Goal: Task Accomplishment & Management: Use online tool/utility

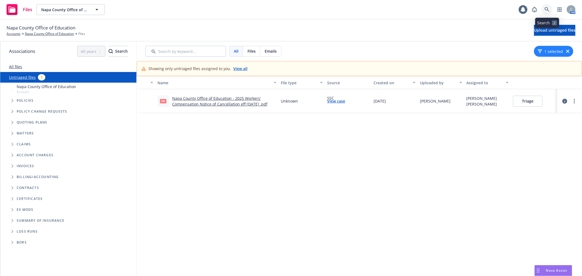
click at [547, 11] on icon at bounding box center [547, 9] width 5 height 5
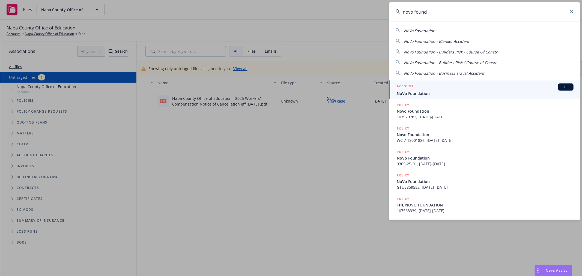
type input "novo found"
click at [453, 94] on span "NoVo Foundation" at bounding box center [485, 94] width 177 height 6
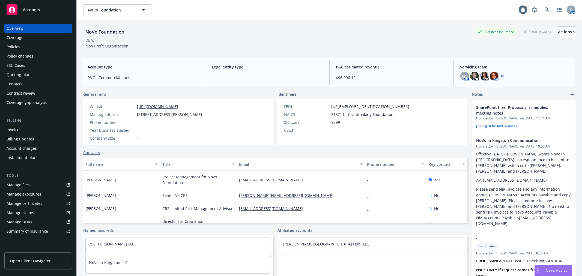
click at [545, 265] on button "Nova Assist" at bounding box center [554, 270] width 38 height 11
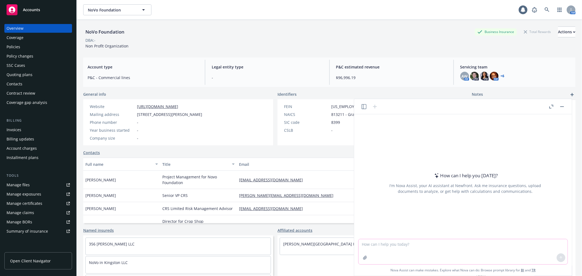
click at [423, 253] on textarea at bounding box center [463, 251] width 209 height 25
type textarea "what insurance is needed to haul products for others for a fee? what underwriti…"
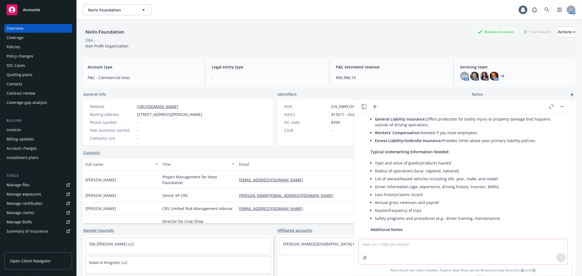
scroll to position [89, 0]
type textarea "what insurance application? link please"
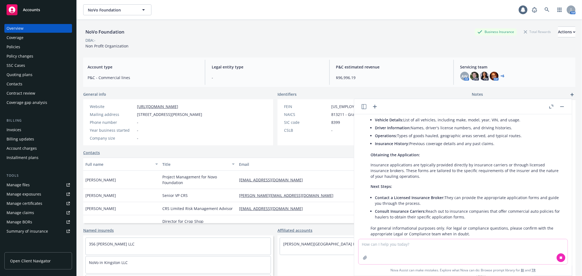
scroll to position [337, 0]
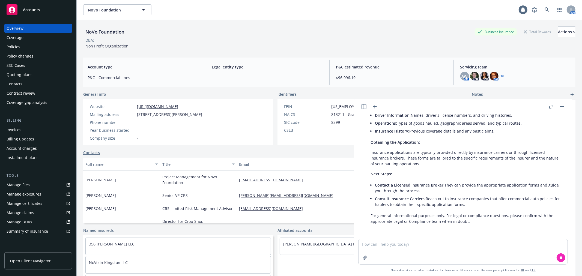
click at [43, 59] on div "Policy changes" at bounding box center [38, 56] width 63 height 9
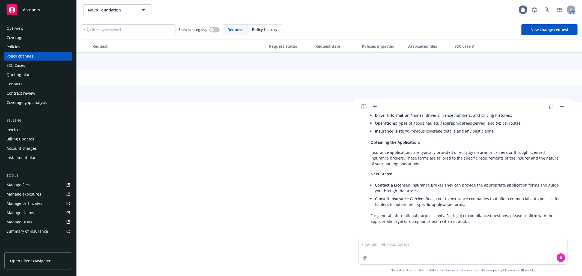
click at [560, 107] on icon "button" at bounding box center [562, 106] width 4 height 1
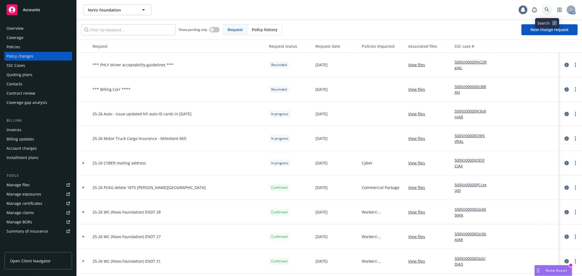
click at [546, 10] on icon at bounding box center [547, 9] width 5 height 5
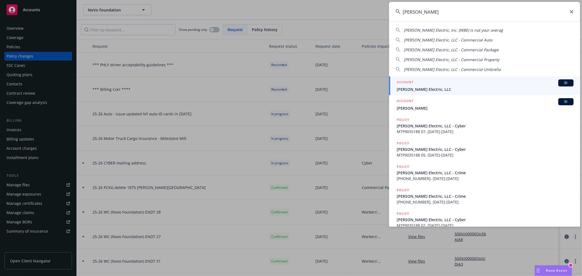
type input "w. bradl"
click at [424, 83] on div "ACCOUNT BI" at bounding box center [485, 82] width 177 height 7
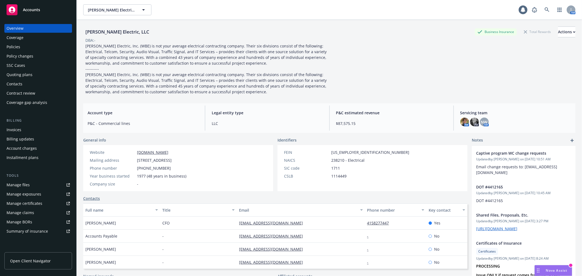
click at [33, 185] on link "Manage files" at bounding box center [38, 185] width 68 height 9
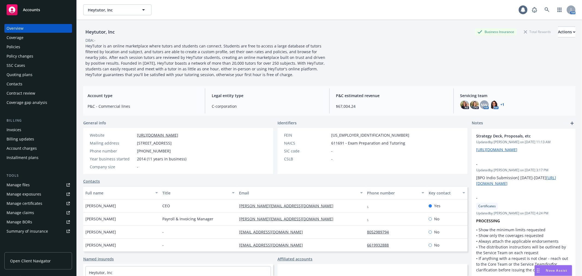
click at [35, 132] on div "Invoices" at bounding box center [38, 130] width 63 height 9
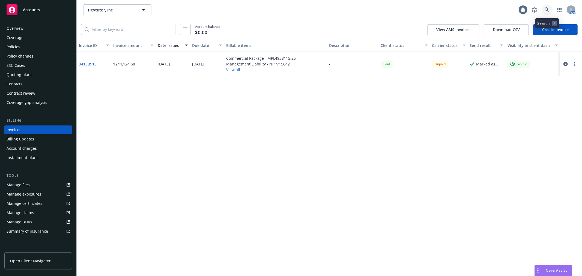
click at [545, 10] on icon at bounding box center [547, 9] width 5 height 5
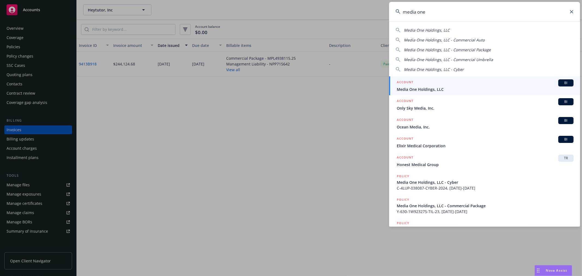
type input "media one"
click at [422, 89] on span "Media One Holdings, LLC" at bounding box center [485, 89] width 177 height 6
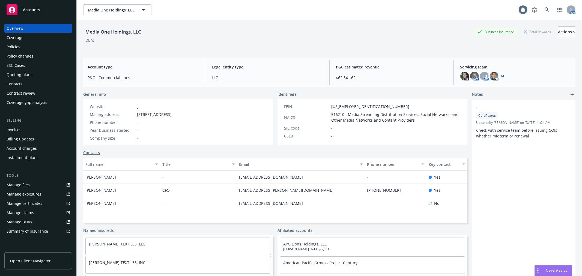
click at [32, 185] on link "Manage files" at bounding box center [38, 185] width 68 height 9
click at [521, 10] on icon at bounding box center [523, 9] width 4 height 5
click at [545, 8] on icon at bounding box center [547, 9] width 5 height 5
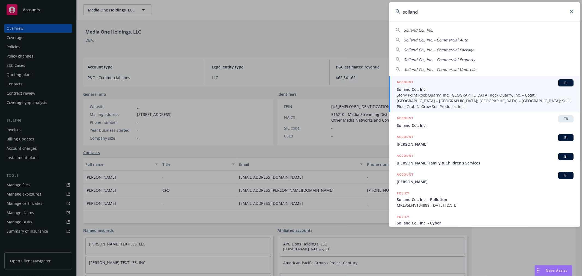
type input "soiland"
click at [435, 96] on span "Stony Point Rock Quarry, Inc; Stony Point Rock Quarry, Inc. – Cotati; Stony Poi…" at bounding box center [485, 100] width 177 height 17
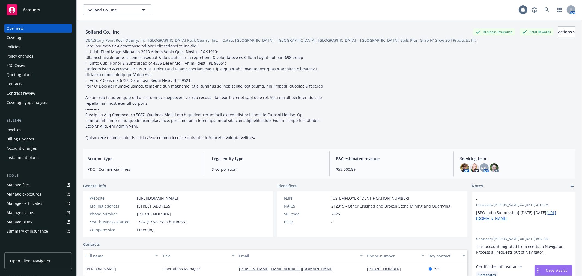
click at [37, 75] on div "Quoting plans" at bounding box center [38, 74] width 63 height 9
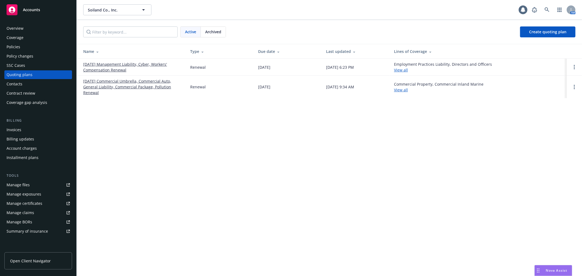
click at [116, 82] on link "[DATE] Commercial Umbrella, Commercial Auto, General Liability, Commercial Pack…" at bounding box center [132, 86] width 98 height 17
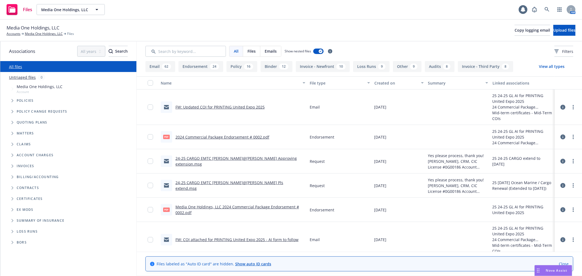
click at [11, 220] on icon "Folder Tree Example" at bounding box center [12, 220] width 2 height 3
click at [40, 230] on link "Create new year folder" at bounding box center [44, 230] width 42 height 6
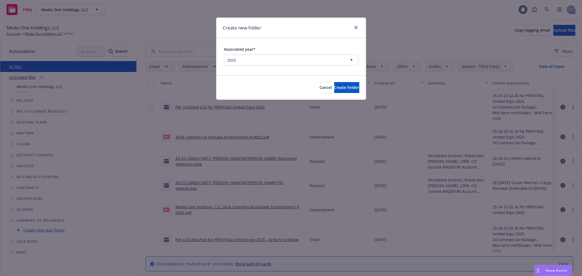
click at [224, 61] on html "Files Media One Holdings, LLC Media One Holdings, LLC 1 AM Media One Holdings, …" at bounding box center [291, 138] width 582 height 276
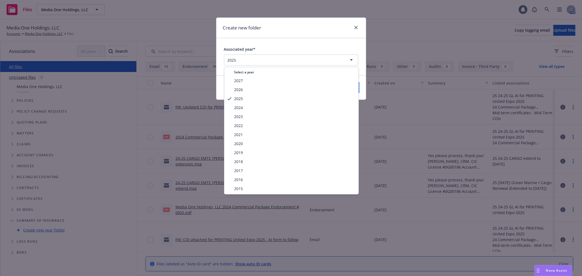
select select "2024"
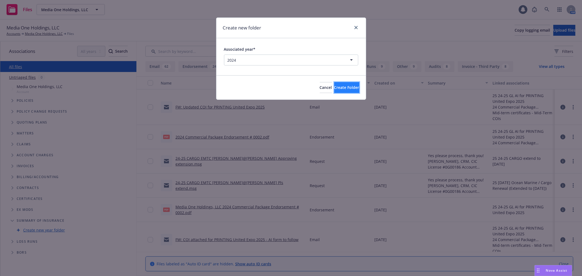
click at [355, 85] on button "Create Folder" at bounding box center [346, 87] width 25 height 11
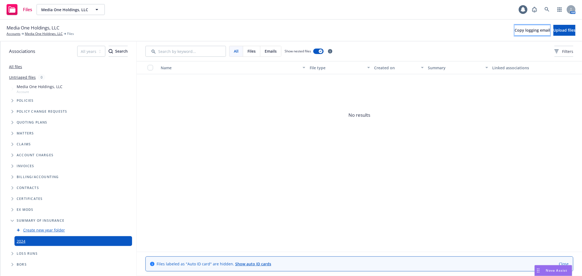
click at [515, 34] on button "Copy logging email" at bounding box center [532, 30] width 35 height 11
click at [566, 28] on span "Upload files" at bounding box center [564, 30] width 22 height 5
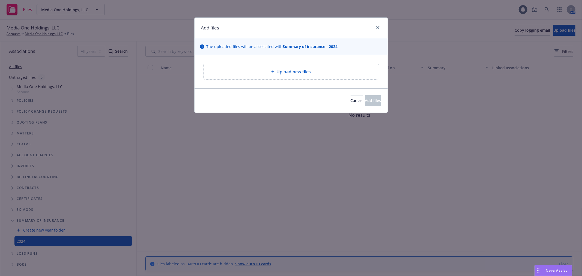
click at [303, 78] on div "Upload new files" at bounding box center [291, 71] width 175 height 15
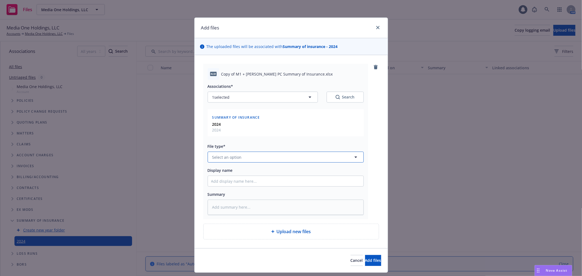
click at [236, 159] on span "Select an option" at bounding box center [226, 157] width 29 height 6
type input "summ"
click at [245, 131] on div "Summary of Insurance" at bounding box center [233, 128] width 45 height 8
click at [365, 258] on button "Add files" at bounding box center [373, 260] width 16 height 11
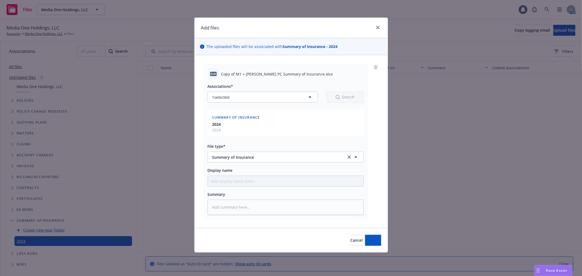
type textarea "x"
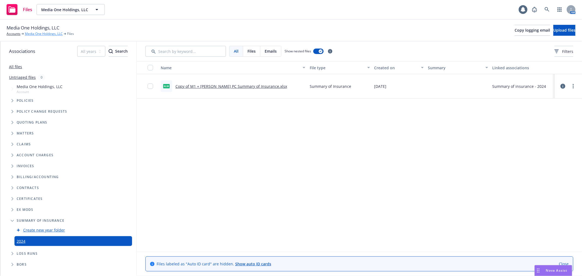
click at [43, 34] on link "Media One Holdings, LLC" at bounding box center [44, 33] width 38 height 5
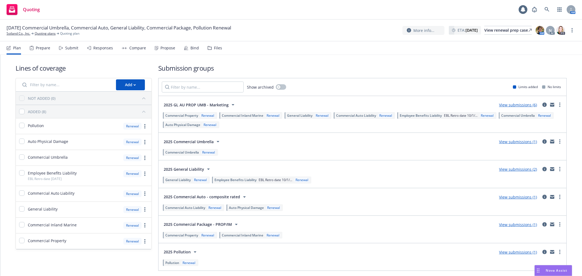
click at [69, 45] on div "Submit" at bounding box center [68, 47] width 19 height 13
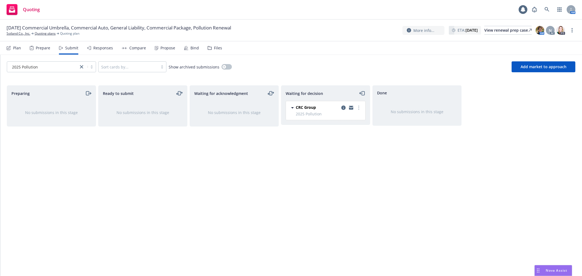
click at [18, 49] on div "Plan" at bounding box center [17, 48] width 8 height 4
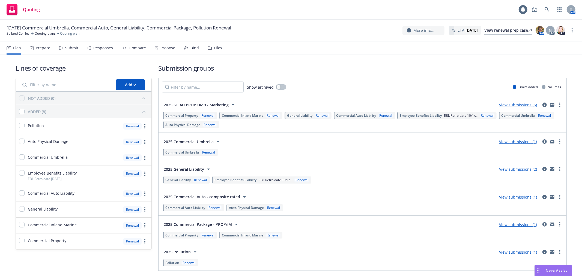
click at [68, 49] on div "Submit" at bounding box center [71, 48] width 13 height 4
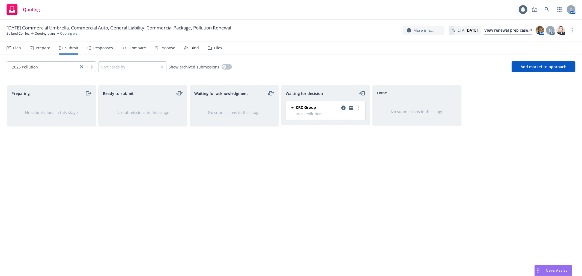
click at [105, 50] on div "Responses" at bounding box center [103, 48] width 20 height 4
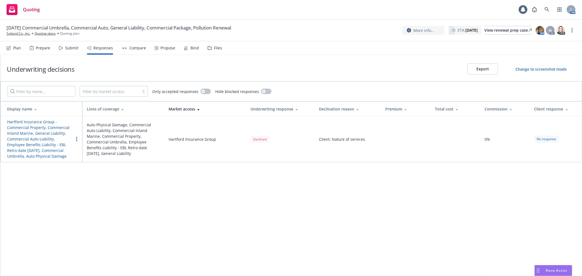
click at [70, 47] on div "Submit" at bounding box center [71, 48] width 13 height 4
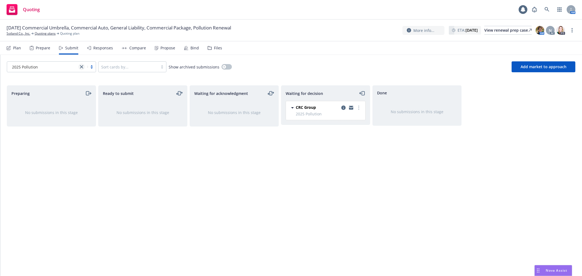
click at [81, 67] on icon "close" at bounding box center [81, 66] width 3 height 3
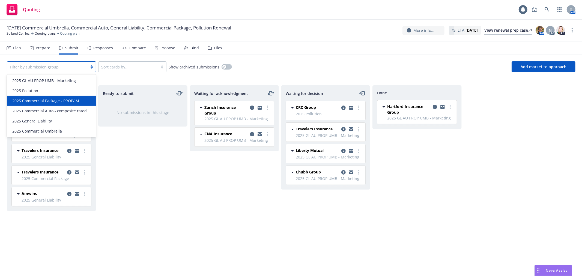
click at [64, 99] on span "2025 Commercial Package - PROP/IM" at bounding box center [45, 101] width 67 height 6
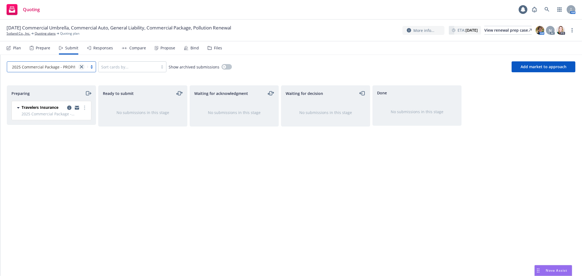
click at [83, 66] on icon "close" at bounding box center [81, 66] width 3 height 3
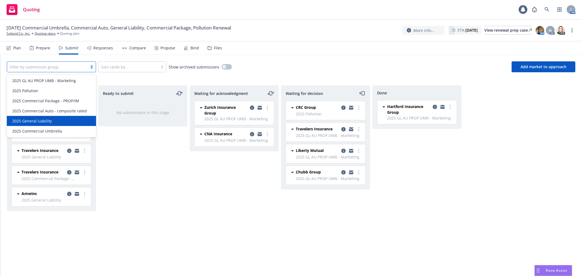
click at [67, 119] on div "2025 General Liability" at bounding box center [51, 121] width 83 height 6
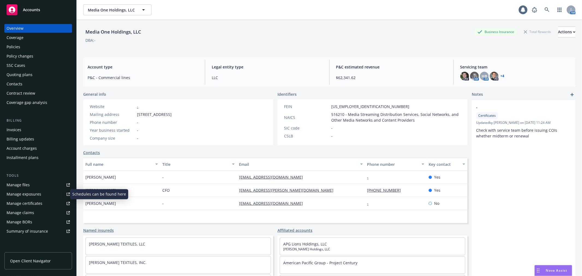
click at [47, 195] on link "Manage exposures" at bounding box center [38, 194] width 68 height 9
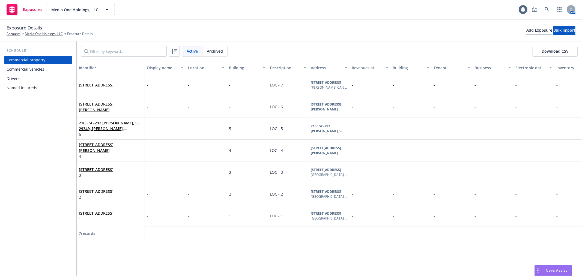
click at [47, 86] on div "Named insureds" at bounding box center [38, 87] width 63 height 9
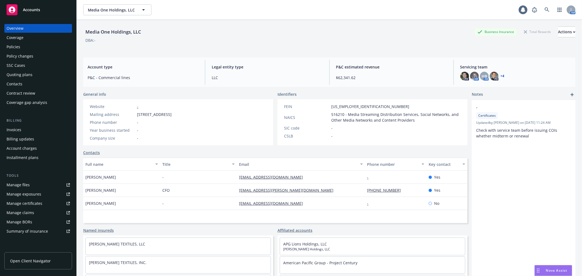
click at [28, 53] on div "Policy changes" at bounding box center [20, 56] width 27 height 9
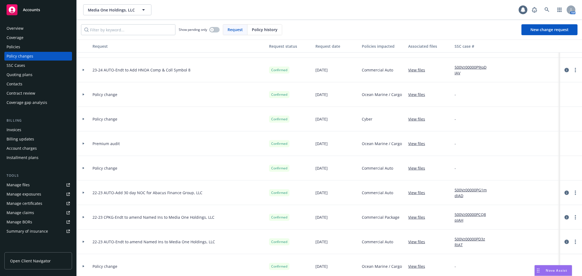
scroll to position [419, 0]
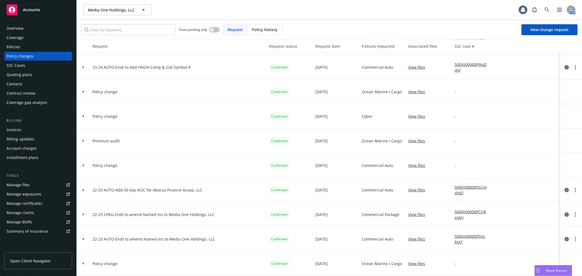
click at [47, 50] on div "Policies" at bounding box center [38, 47] width 63 height 9
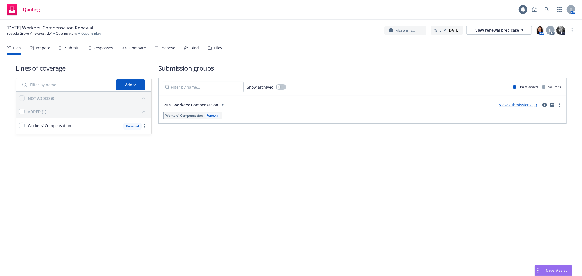
click at [41, 47] on div "Prepare" at bounding box center [43, 48] width 14 height 4
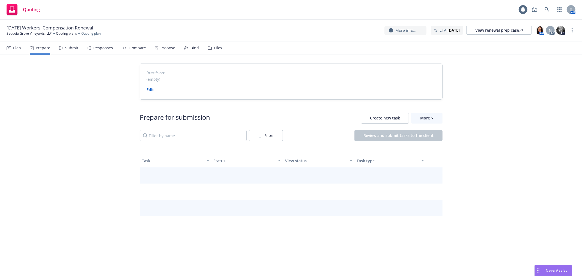
click at [68, 47] on div "Submit" at bounding box center [71, 48] width 13 height 4
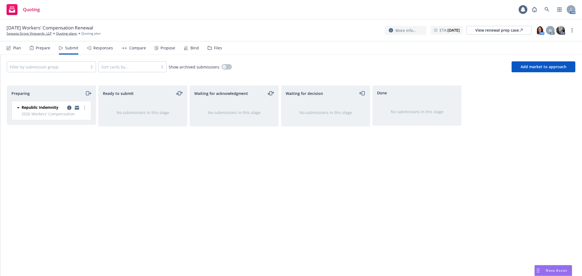
click at [217, 48] on div "Files" at bounding box center [218, 48] width 8 height 4
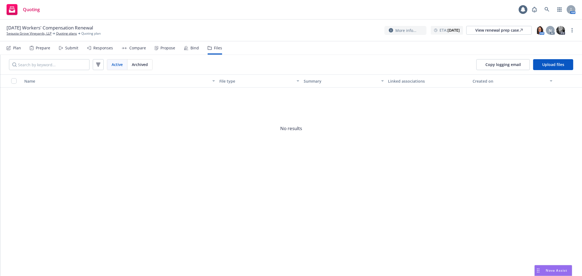
click at [12, 49] on div "Plan" at bounding box center [14, 47] width 14 height 13
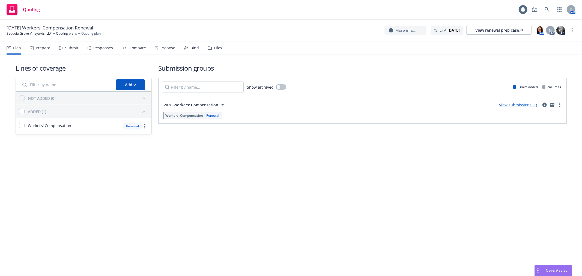
click at [37, 48] on div "Prepare" at bounding box center [43, 48] width 14 height 4
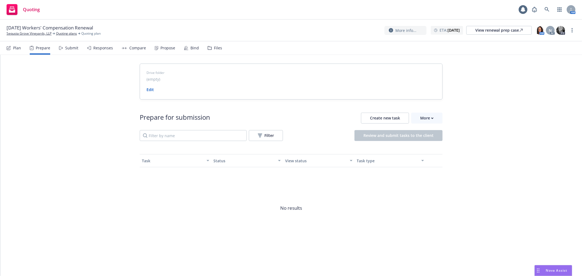
click at [69, 48] on div "Submit" at bounding box center [71, 48] width 13 height 4
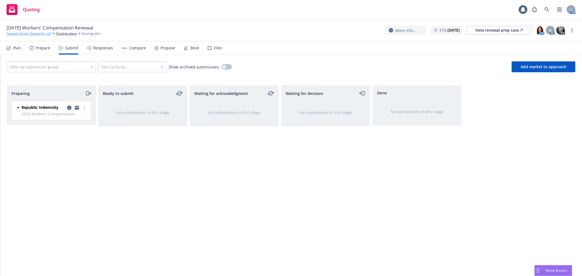
click at [38, 32] on link "Sequoia Grove Vineyards, LLP" at bounding box center [29, 33] width 45 height 5
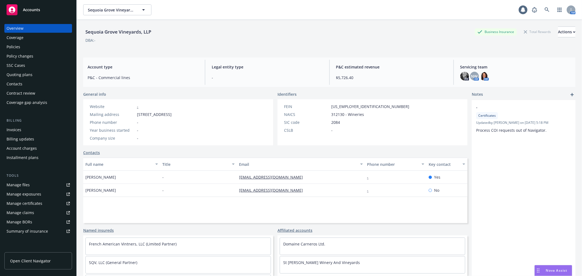
click at [36, 46] on div "Policies" at bounding box center [38, 47] width 63 height 9
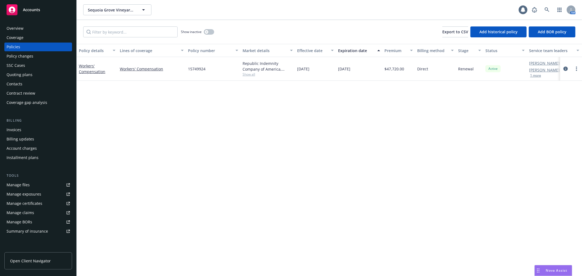
click at [40, 184] on link "Manage files" at bounding box center [38, 185] width 68 height 9
click at [549, 9] on icon at bounding box center [547, 9] width 5 height 5
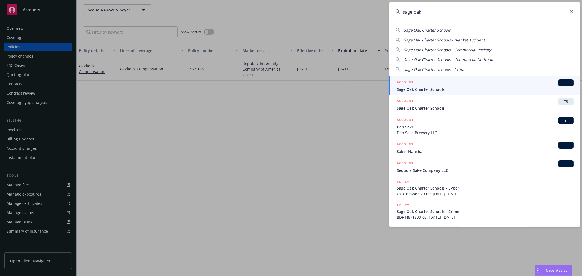
type input "sage oak"
click at [447, 88] on span "Sage Oak Charter Schools" at bounding box center [485, 89] width 177 height 6
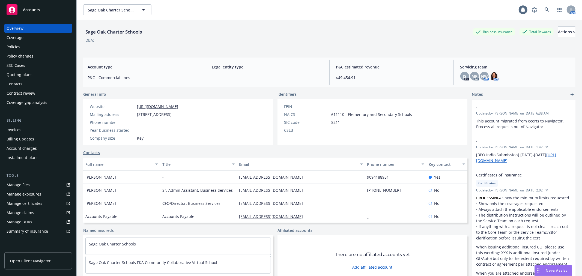
click at [28, 58] on div "Policy changes" at bounding box center [20, 56] width 27 height 9
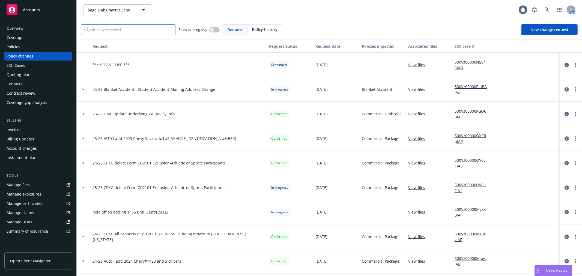
click at [127, 29] on input "Filter by keyword..." at bounding box center [128, 29] width 94 height 11
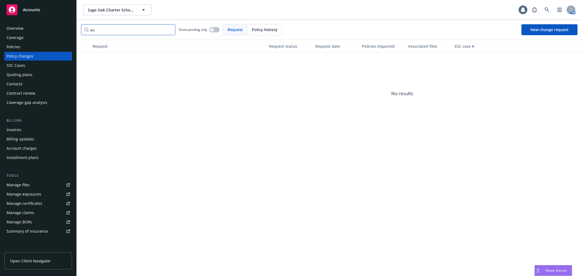
type input "a"
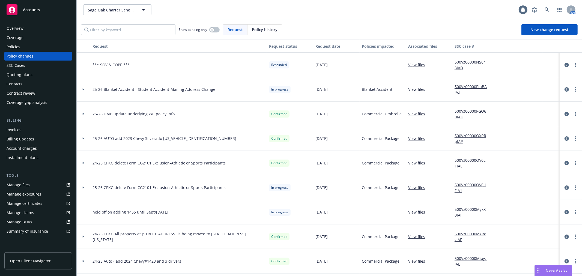
click at [49, 50] on div "Policies" at bounding box center [38, 47] width 63 height 9
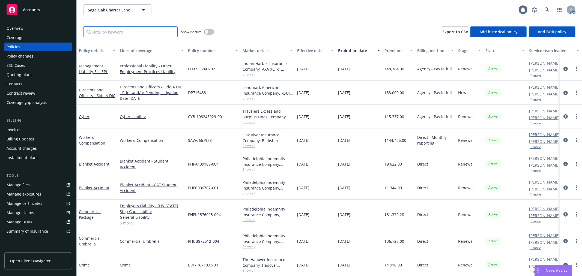
click at [101, 32] on input "Filter by keyword..." at bounding box center [130, 31] width 94 height 11
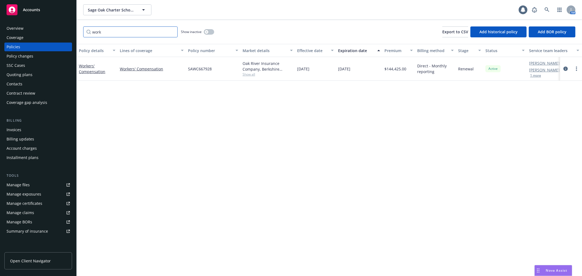
type input "work"
click at [206, 32] on icon "button" at bounding box center [206, 32] width 2 height 2
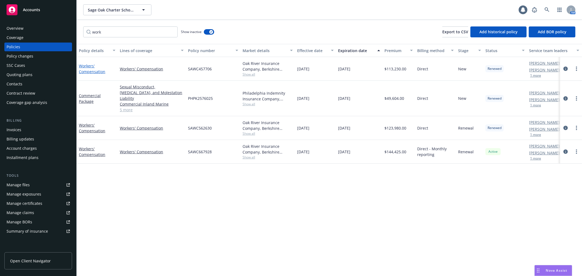
click at [90, 68] on link "Workers' Compensation" at bounding box center [92, 68] width 26 height 11
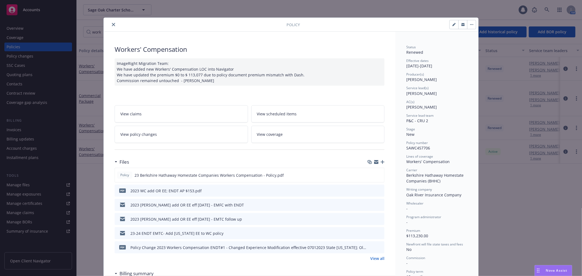
click at [178, 138] on link "View policy changes" at bounding box center [181, 134] width 133 height 17
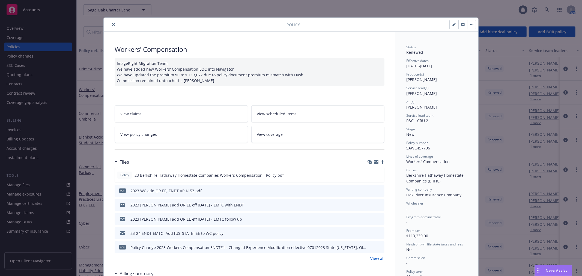
scroll to position [16, 0]
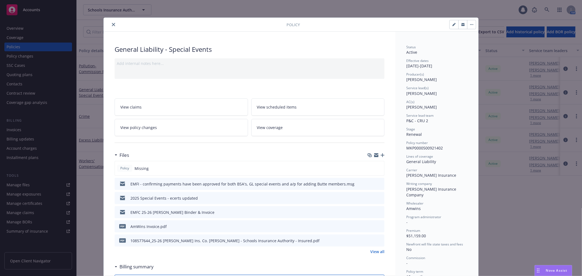
click at [368, 211] on icon "download file" at bounding box center [370, 212] width 4 height 4
click at [112, 25] on icon "close" at bounding box center [113, 24] width 3 height 3
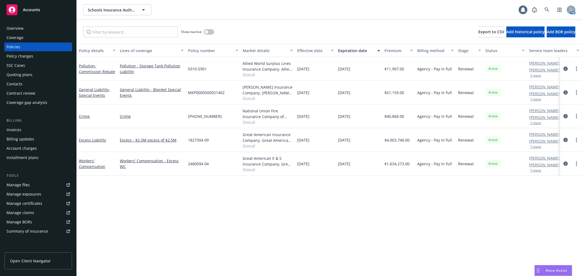
click at [51, 55] on div "Policy changes" at bounding box center [38, 56] width 63 height 9
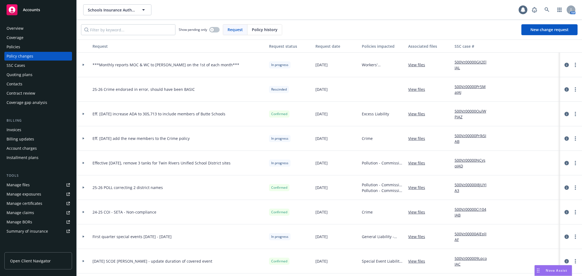
click at [84, 138] on icon at bounding box center [83, 139] width 2 height 2
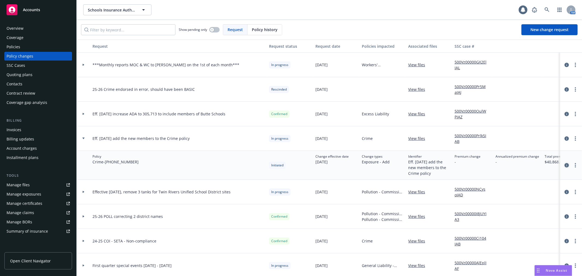
click at [565, 164] on icon "circleInformation" at bounding box center [567, 165] width 4 height 4
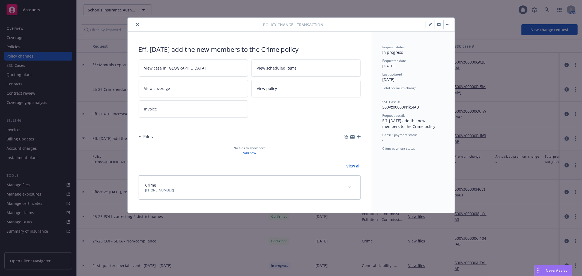
click at [138, 26] on icon "close" at bounding box center [137, 24] width 3 height 3
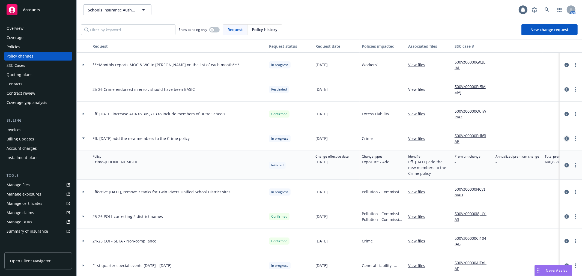
click at [565, 137] on icon "circleInformation" at bounding box center [567, 138] width 4 height 4
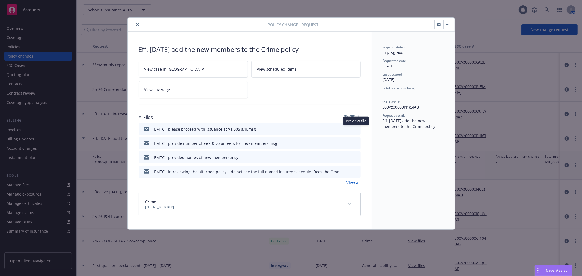
click at [353, 129] on icon "preview file" at bounding box center [355, 129] width 5 height 4
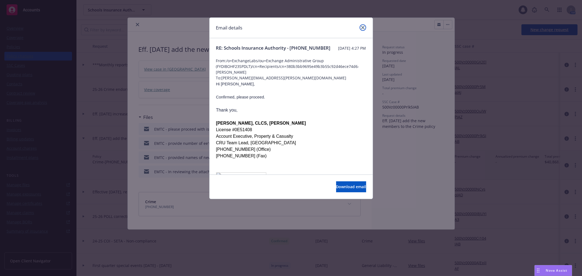
click at [363, 28] on icon "close" at bounding box center [362, 27] width 3 height 3
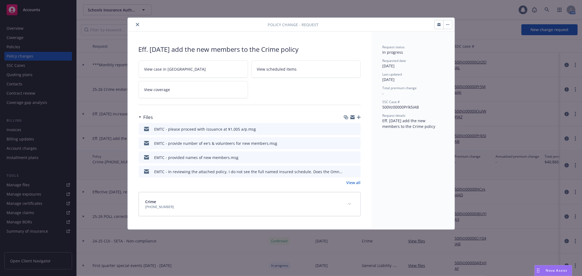
click at [137, 23] on icon "close" at bounding box center [137, 24] width 3 height 3
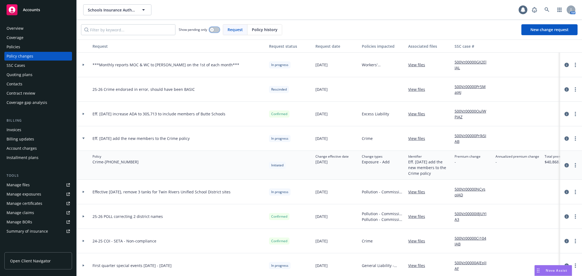
click at [212, 29] on icon "button" at bounding box center [212, 30] width 2 height 2
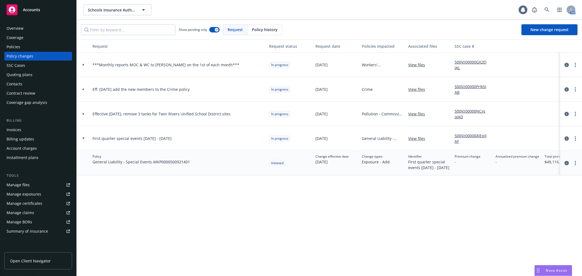
click at [82, 138] on div at bounding box center [83, 139] width 9 height 2
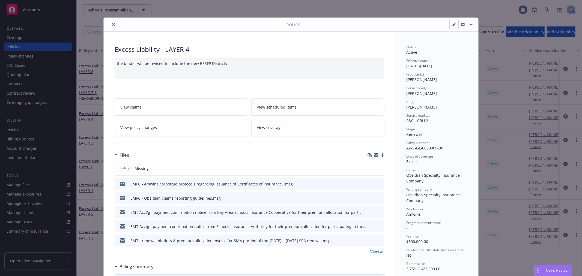
click at [112, 23] on icon "close" at bounding box center [113, 24] width 3 height 3
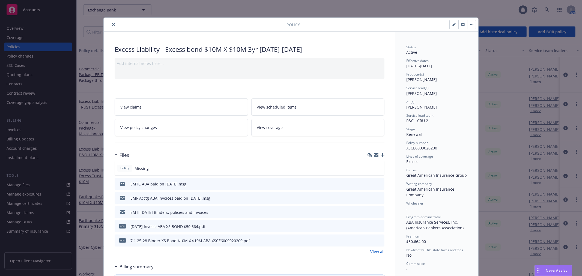
click at [112, 24] on icon "close" at bounding box center [113, 24] width 3 height 3
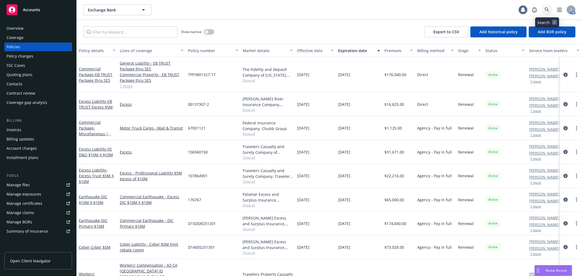
click at [546, 7] on icon at bounding box center [547, 9] width 5 height 5
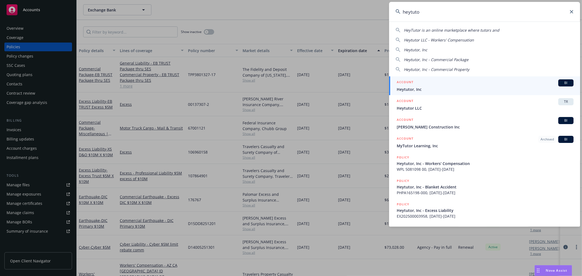
type input "heytuto"
click at [452, 86] on span "Heytutor, Inc" at bounding box center [485, 89] width 177 height 6
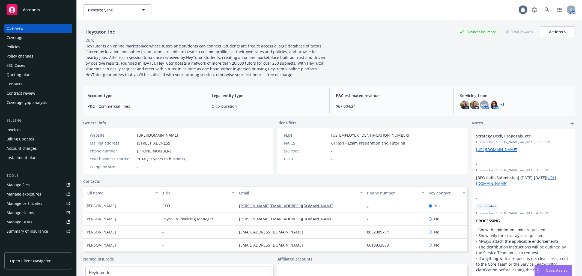
click at [36, 48] on div "Policies" at bounding box center [38, 47] width 63 height 9
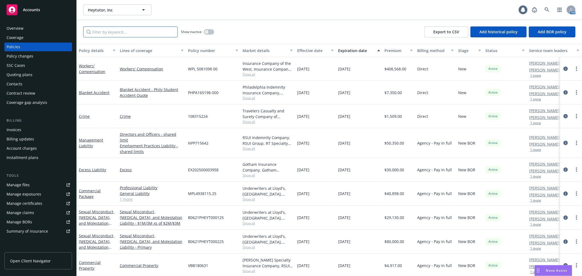
click at [118, 29] on input "Filter by keyword..." at bounding box center [130, 31] width 94 height 11
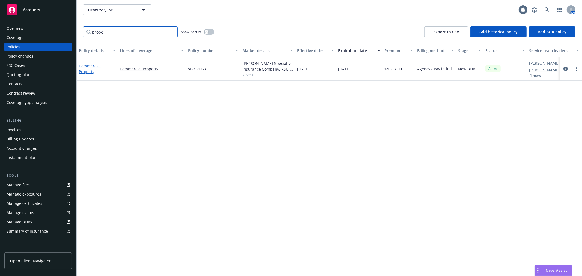
type input "prope"
click at [88, 66] on link "Commercial Property" at bounding box center [90, 68] width 22 height 11
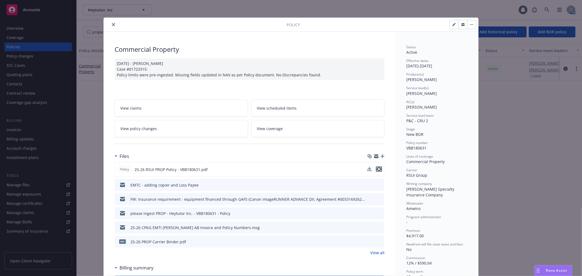
click at [377, 168] on icon "preview file" at bounding box center [379, 169] width 5 height 4
click at [112, 26] on icon "close" at bounding box center [113, 24] width 3 height 3
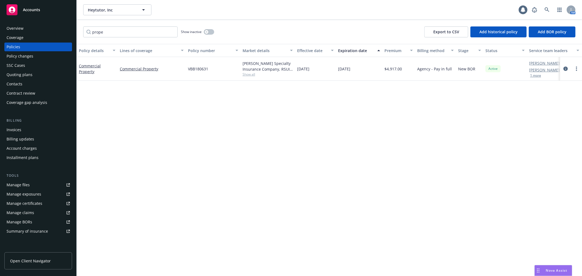
click at [55, 53] on div "Policy changes" at bounding box center [38, 56] width 63 height 9
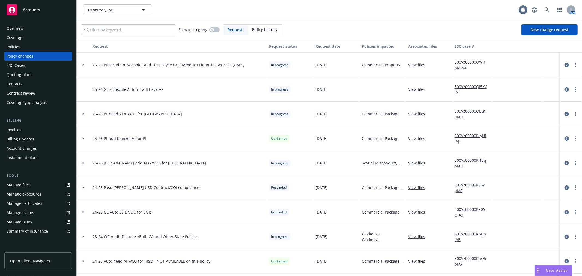
click at [83, 65] on icon at bounding box center [84, 65] width 2 height 2
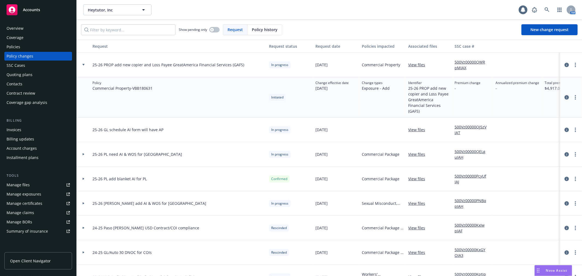
click at [565, 95] on icon "circleInformation" at bounding box center [567, 97] width 4 height 4
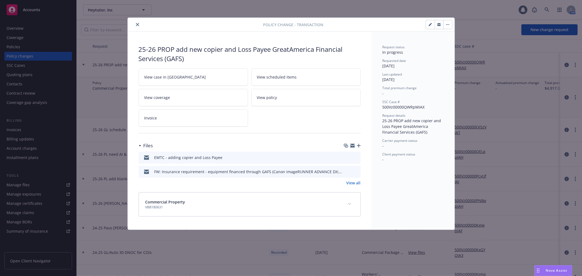
click at [353, 146] on icon "button" at bounding box center [352, 146] width 4 height 4
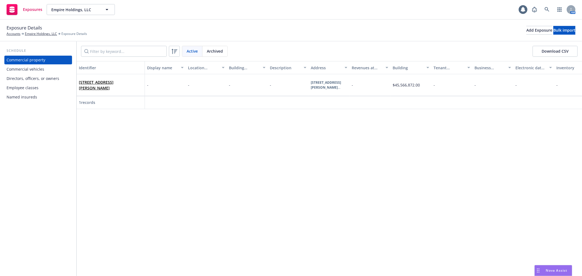
click at [44, 91] on div "Employee classes" at bounding box center [38, 87] width 63 height 9
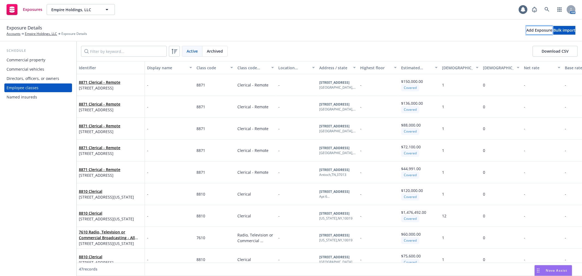
click at [526, 34] on div "Add Exposure" at bounding box center [539, 30] width 26 height 8
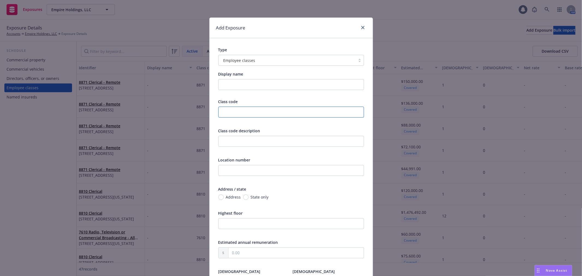
click at [241, 112] on input "text" at bounding box center [291, 112] width 146 height 11
type input "8871"
click at [232, 140] on input "text" at bounding box center [291, 141] width 146 height 11
type input "Clerical - Remote"
click at [243, 195] on input "State only" at bounding box center [245, 197] width 5 height 5
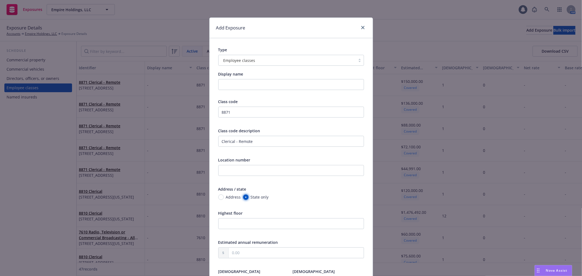
radio input "true"
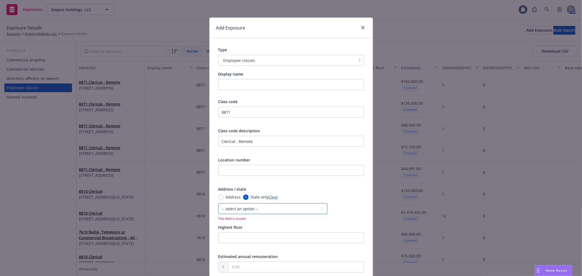
click at [243, 207] on select "-- select an option -- [US_STATE] [US_STATE] [US_STATE] [US_STATE] [US_STATE] […" at bounding box center [272, 208] width 109 height 11
select select "VA"
click at [218, 203] on select "-- select an option -- [US_STATE] [US_STATE] [US_STATE] [US_STATE] [US_STATE] […" at bounding box center [272, 208] width 109 height 11
click at [255, 80] on input "Display name" at bounding box center [291, 84] width 146 height 11
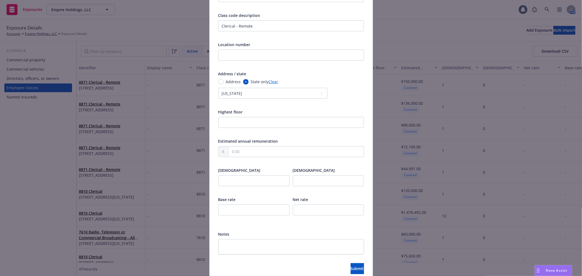
scroll to position [140, 0]
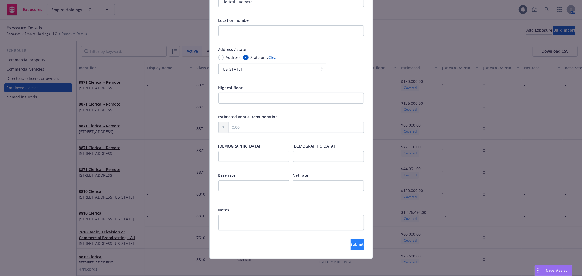
type input "TBD - Pending"
click at [351, 244] on span "Submit" at bounding box center [357, 244] width 13 height 5
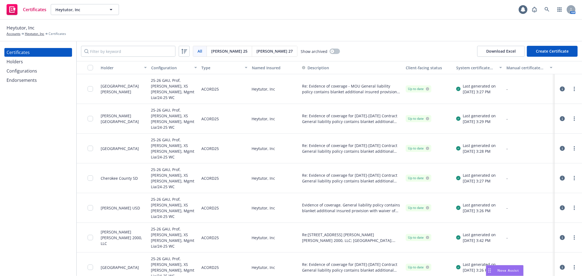
click at [256, 49] on span "[PERSON_NAME] 27" at bounding box center [274, 51] width 36 height 6
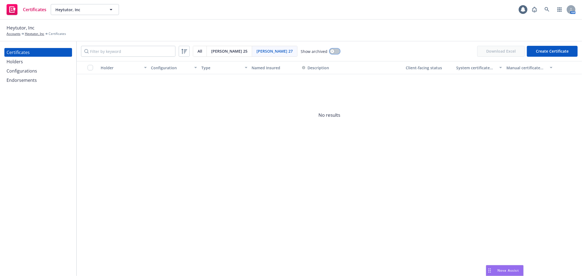
click at [330, 50] on button "button" at bounding box center [335, 51] width 10 height 5
click at [335, 50] on div "button" at bounding box center [337, 51] width 4 height 4
click at [228, 49] on div "[PERSON_NAME] 25" at bounding box center [229, 51] width 45 height 10
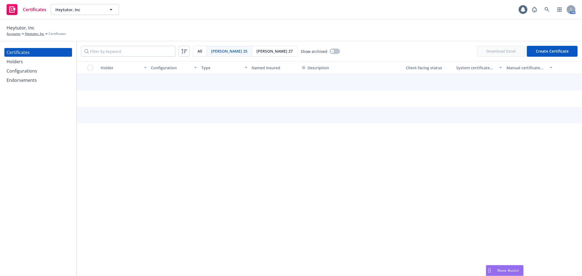
click at [253, 52] on div "[PERSON_NAME] 27" at bounding box center [274, 51] width 45 height 10
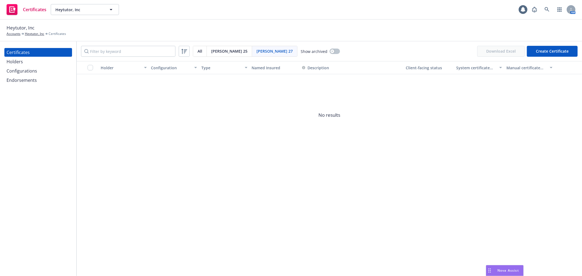
click at [34, 61] on div "Holders" at bounding box center [38, 61] width 63 height 9
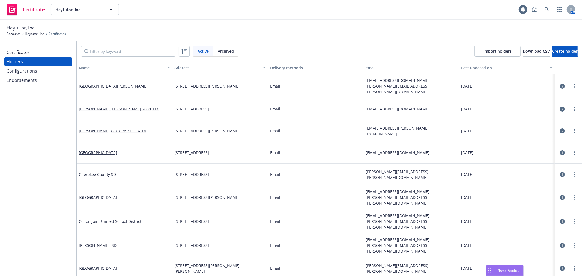
click at [34, 53] on div "Certificates" at bounding box center [38, 52] width 63 height 9
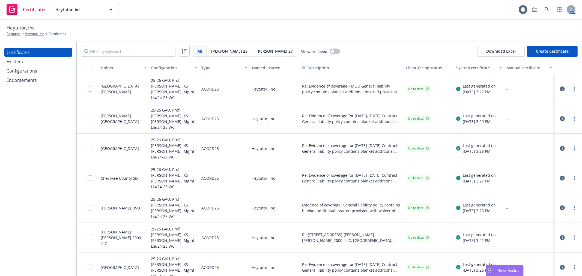
click at [256, 50] on span "[PERSON_NAME] 27" at bounding box center [274, 51] width 36 height 6
